Goal: Task Accomplishment & Management: Manage account settings

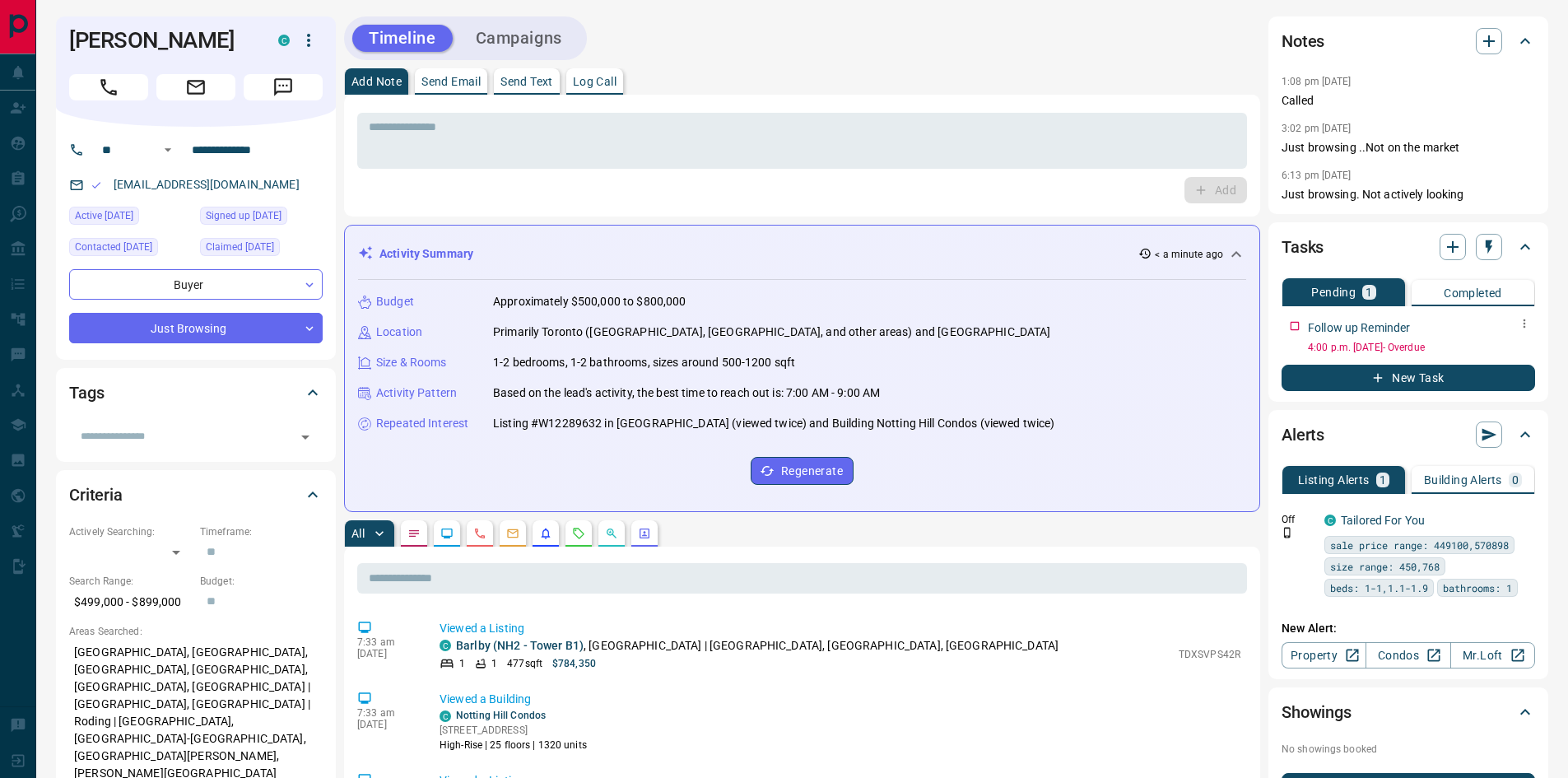
click at [1523, 328] on icon "button" at bounding box center [1524, 323] width 13 height 13
click at [1510, 352] on li "Edit" at bounding box center [1498, 355] width 72 height 25
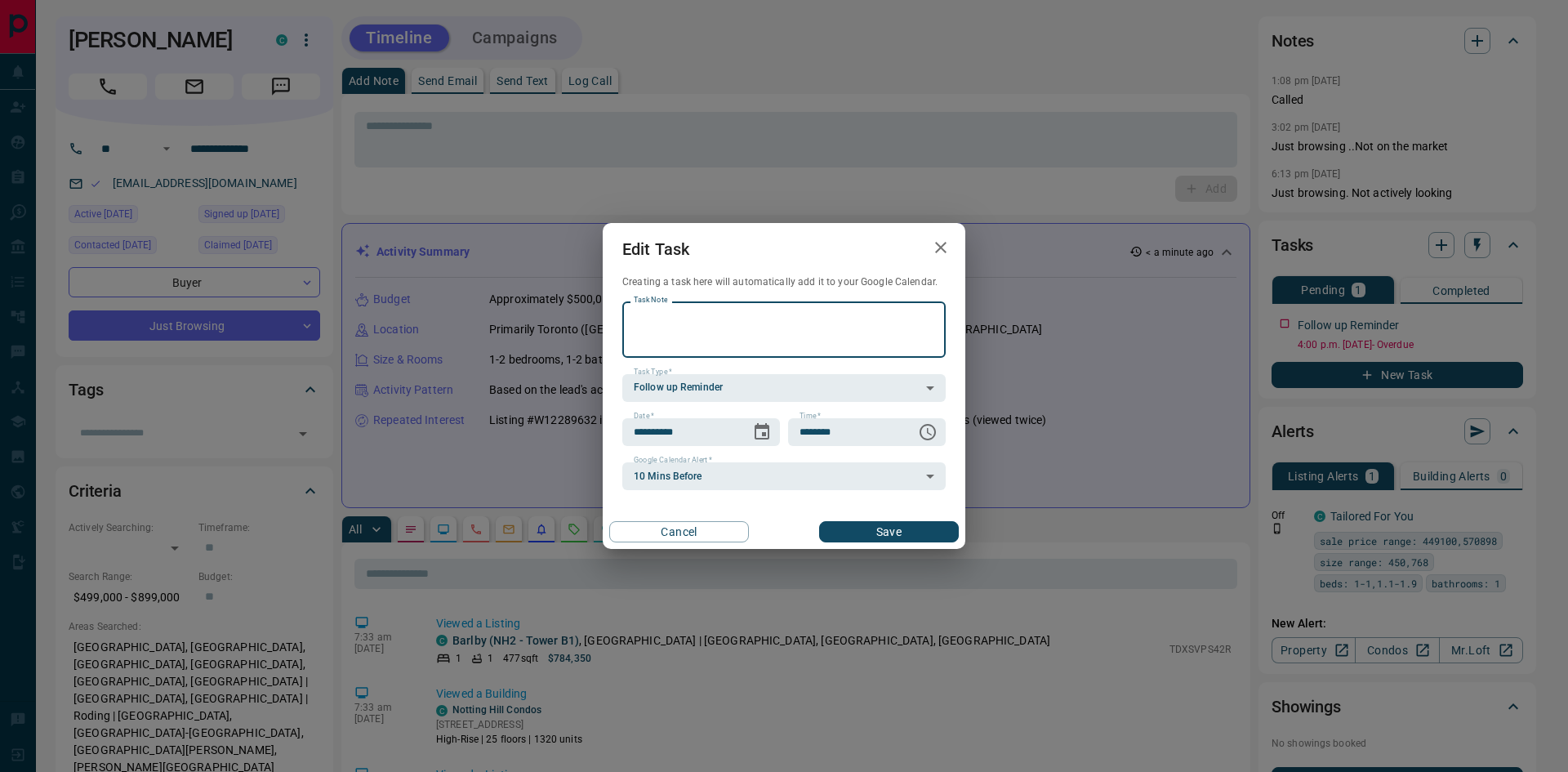
click at [944, 240] on icon "button" at bounding box center [940, 247] width 19 height 19
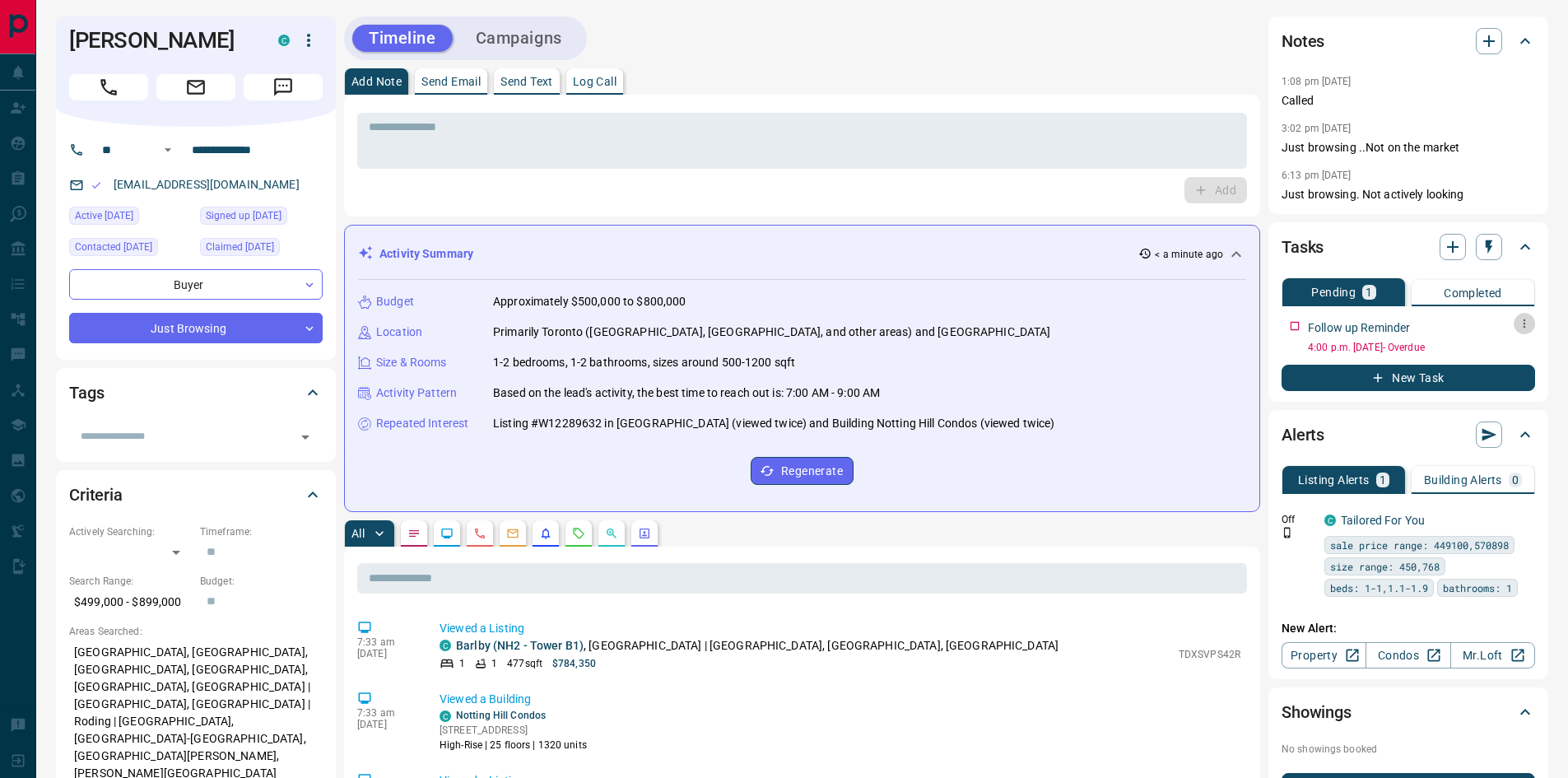
click at [1525, 325] on icon "button" at bounding box center [1524, 323] width 13 height 13
click at [1505, 356] on li "Edit" at bounding box center [1498, 355] width 72 height 25
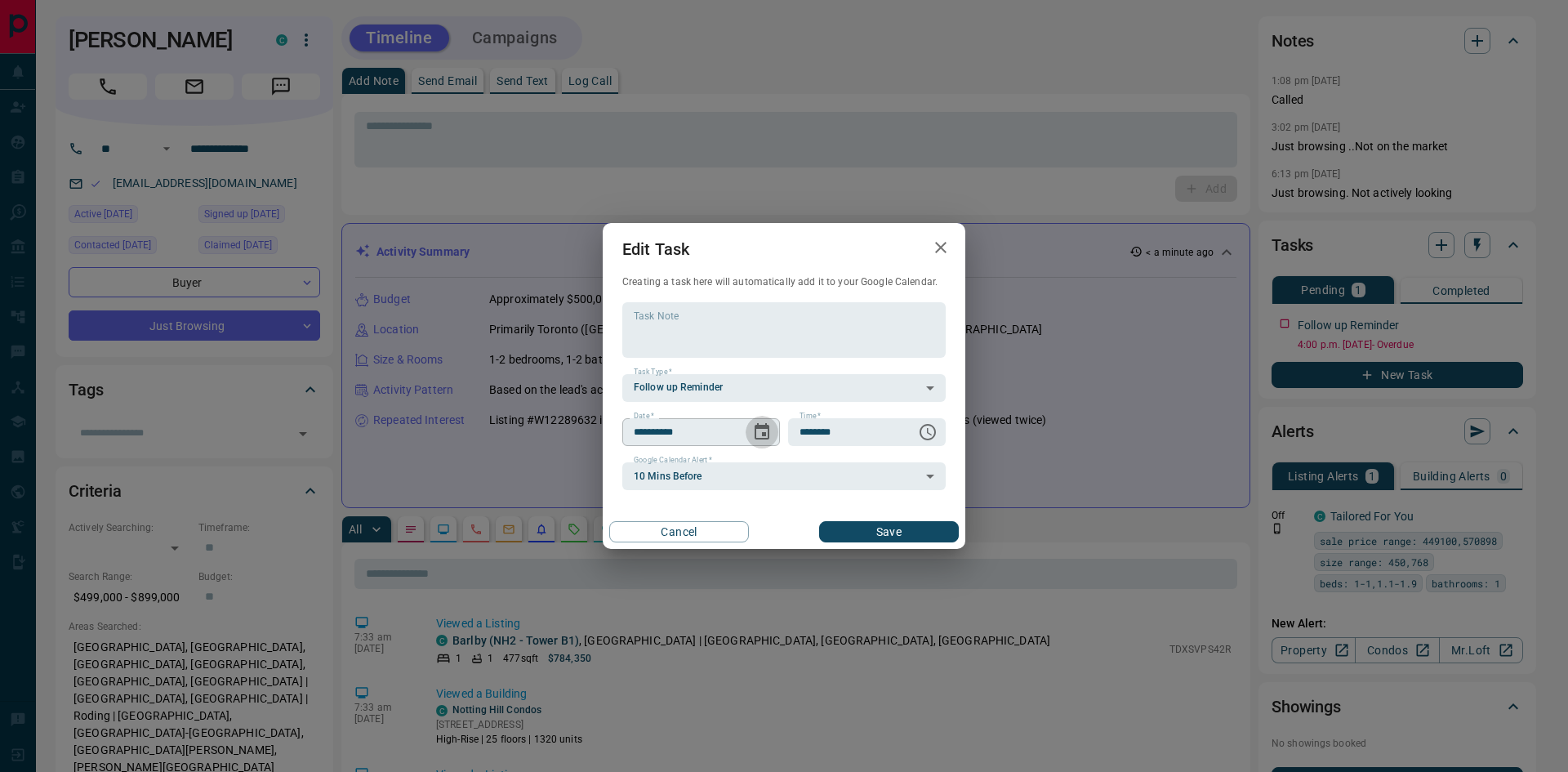
click at [761, 433] on icon "Choose date, selected date is Sep 16, 2025" at bounding box center [761, 432] width 19 height 19
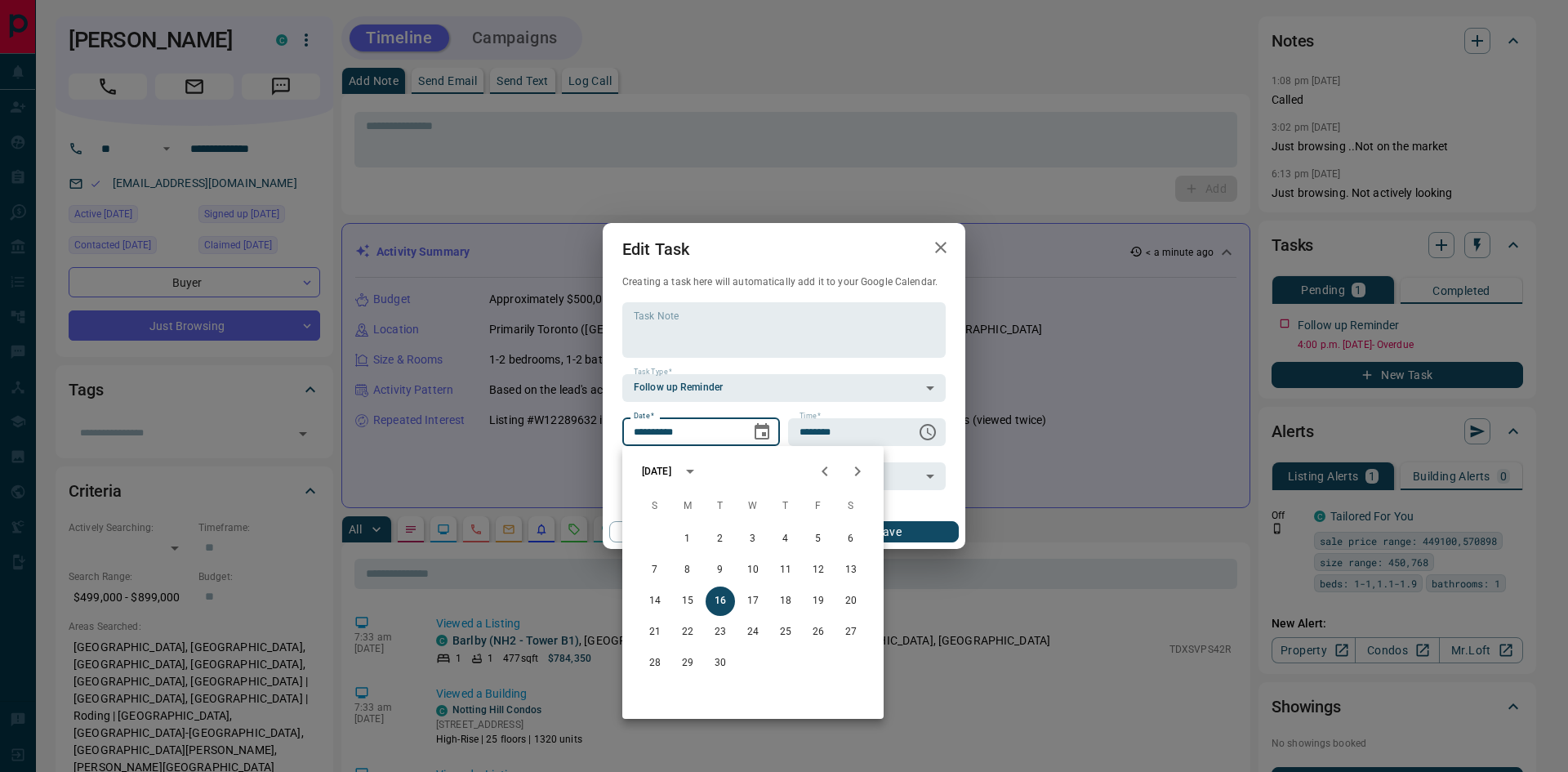
click at [864, 473] on icon "Next month" at bounding box center [857, 471] width 19 height 19
click at [793, 636] on button "23" at bounding box center [786, 632] width 30 height 30
type input "**********"
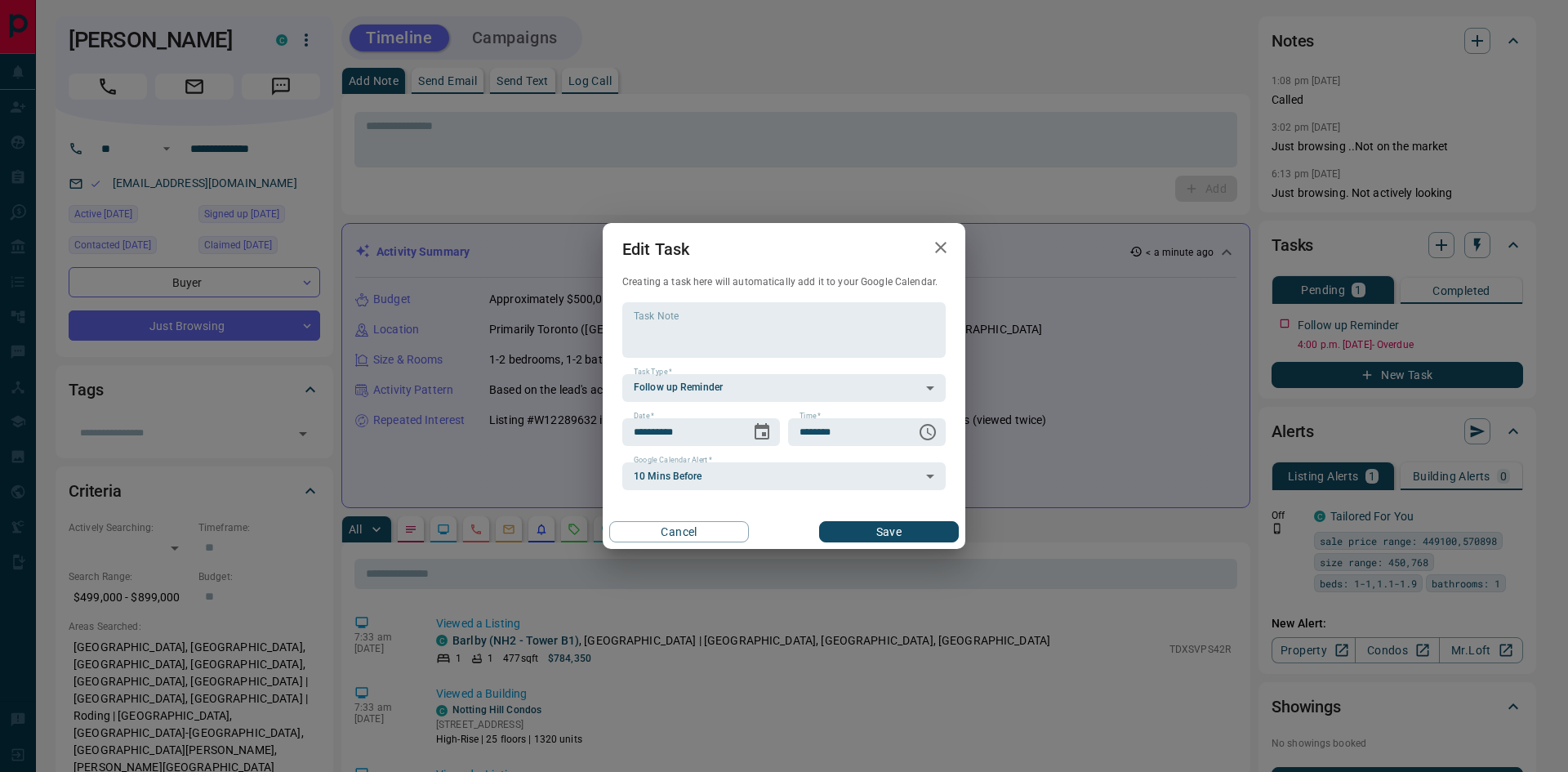
click at [873, 529] on button "Save" at bounding box center [889, 532] width 140 height 21
